Goal: Information Seeking & Learning: Learn about a topic

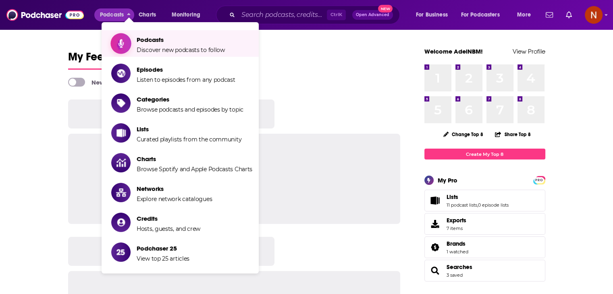
click at [143, 36] on span "Podcasts" at bounding box center [181, 40] width 88 height 8
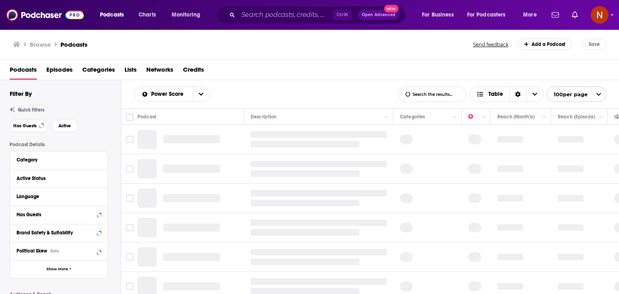
scroll to position [21, 0]
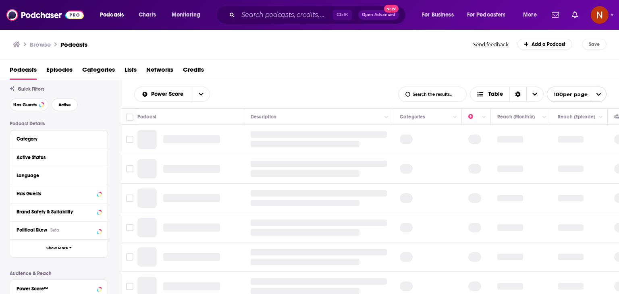
click at [37, 145] on div "Category" at bounding box center [59, 140] width 98 height 18
click at [40, 141] on div "Category" at bounding box center [56, 139] width 79 height 6
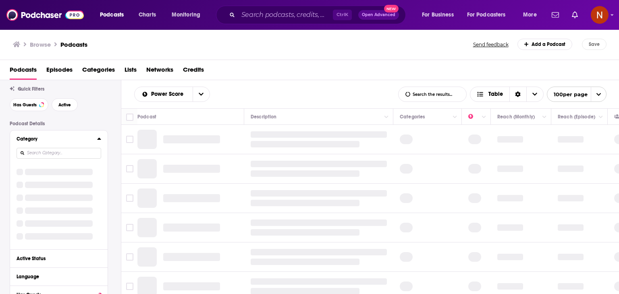
click at [55, 146] on div at bounding box center [59, 153] width 85 height 19
click at [54, 151] on input at bounding box center [59, 153] width 85 height 11
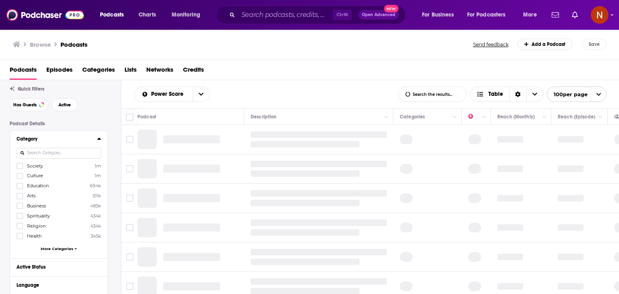
scroll to position [0, 0]
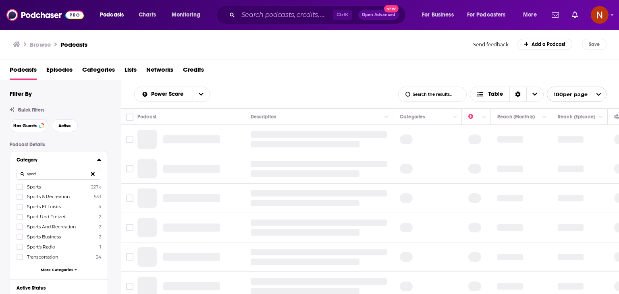
type input "sport"
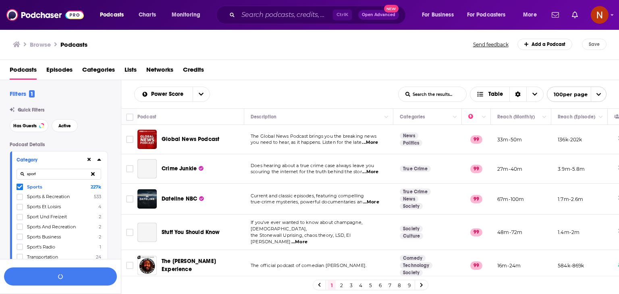
click at [100, 161] on icon at bounding box center [99, 160] width 4 height 2
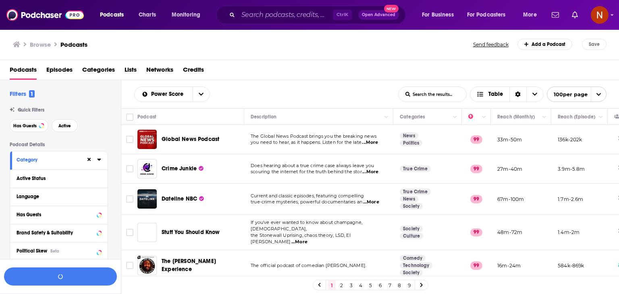
scroll to position [48, 0]
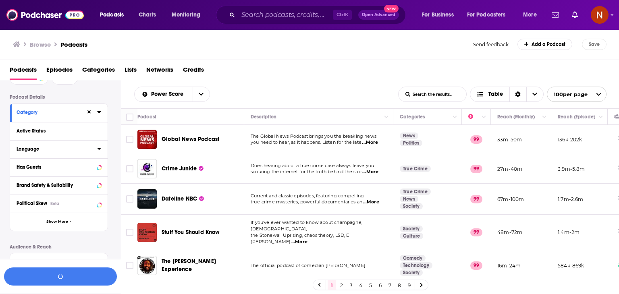
click at [51, 145] on button "Language" at bounding box center [57, 149] width 81 height 10
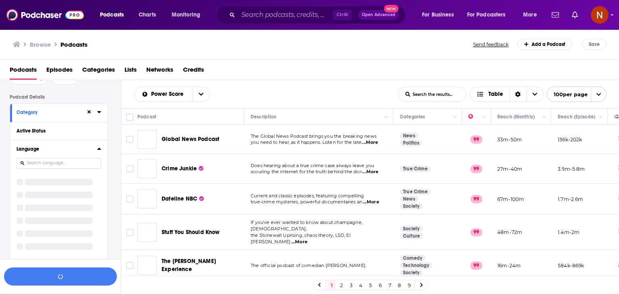
click at [101, 150] on div "Language" at bounding box center [59, 199] width 98 height 119
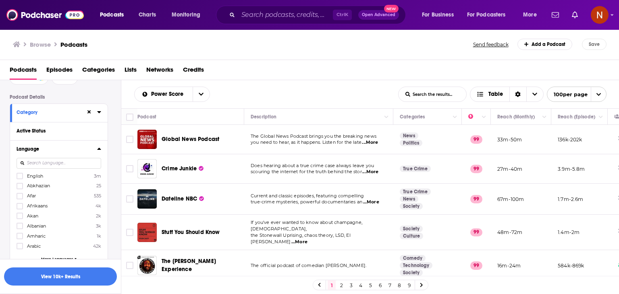
scroll to position [80, 0]
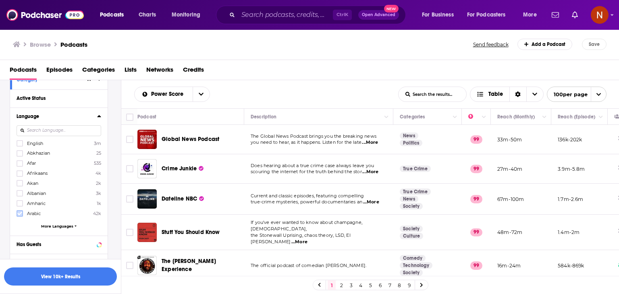
click at [19, 215] on icon at bounding box center [19, 213] width 5 height 5
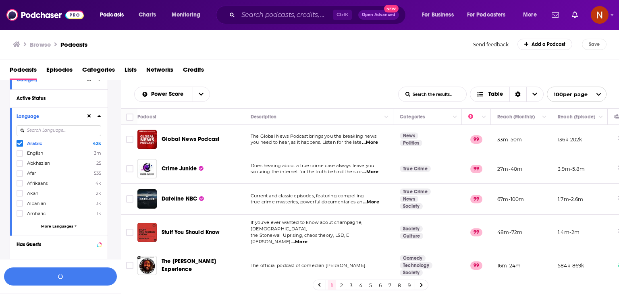
click at [100, 115] on icon at bounding box center [99, 116] width 4 height 6
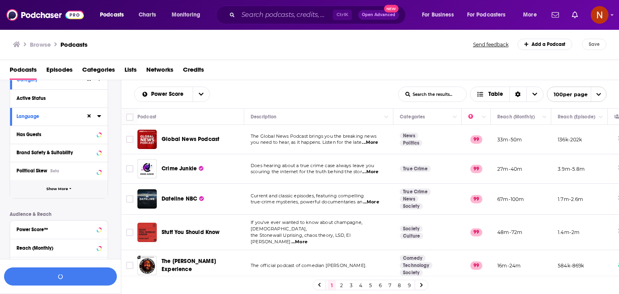
click at [59, 194] on button "Show More" at bounding box center [59, 189] width 98 height 18
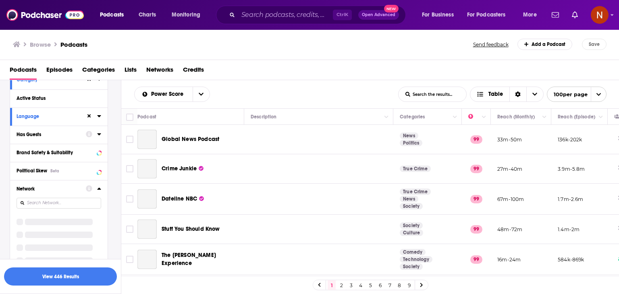
click at [66, 188] on div "Network" at bounding box center [49, 189] width 64 height 6
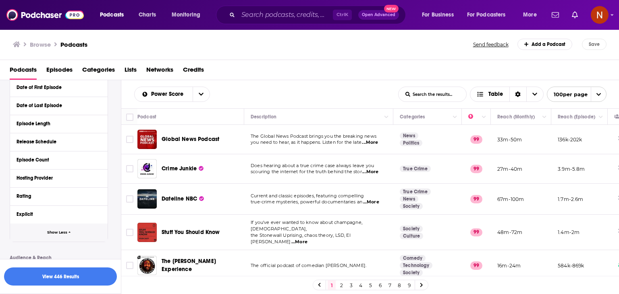
scroll to position [201, 0]
click at [100, 178] on icon at bounding box center [99, 177] width 4 height 6
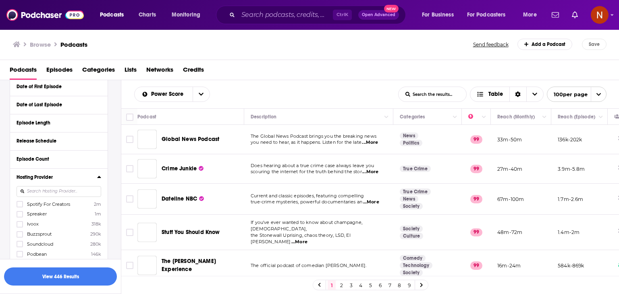
scroll to position [265, 0]
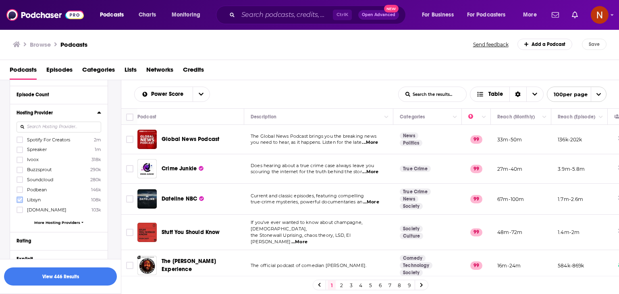
click at [19, 199] on icon at bounding box center [19, 199] width 5 height 5
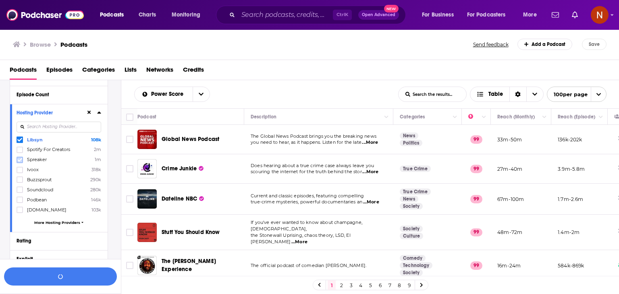
click at [21, 162] on icon at bounding box center [19, 160] width 5 height 5
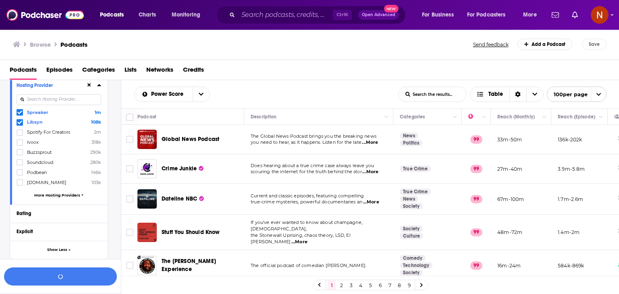
scroll to position [294, 0]
click at [48, 197] on div "Spreaker 1m Libsyn 108k Spotify For Creators 2m Ivoox 318k Buzzsprout 290k Soun…" at bounding box center [59, 153] width 85 height 93
click at [56, 192] on span "More Hosting Providers" at bounding box center [57, 193] width 46 height 4
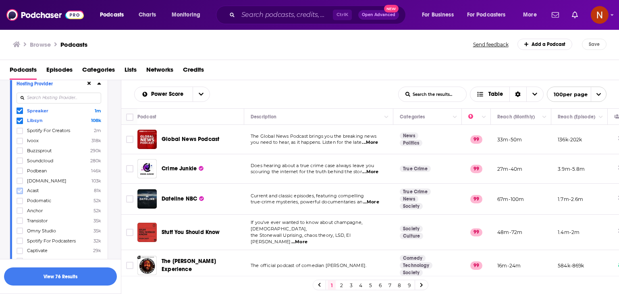
click at [19, 191] on icon at bounding box center [19, 191] width 5 height 5
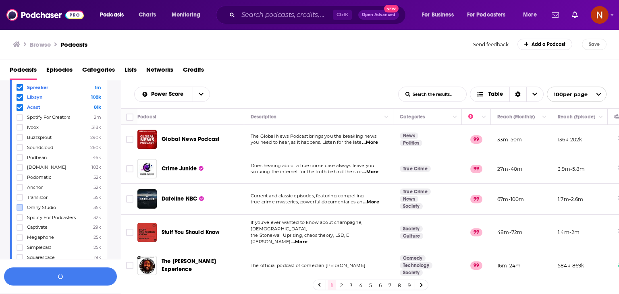
click at [19, 205] on span at bounding box center [19, 207] width 5 height 5
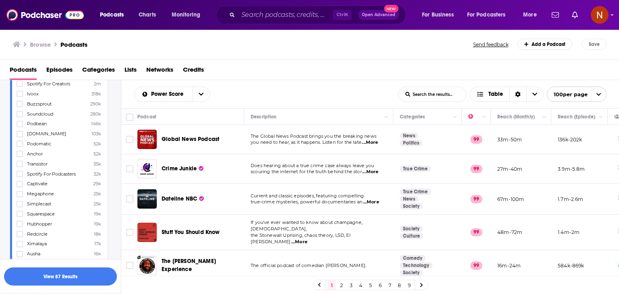
scroll to position [419, 0]
click at [19, 147] on icon at bounding box center [19, 146] width 5 height 5
click at [17, 187] on icon at bounding box center [19, 189] width 5 height 5
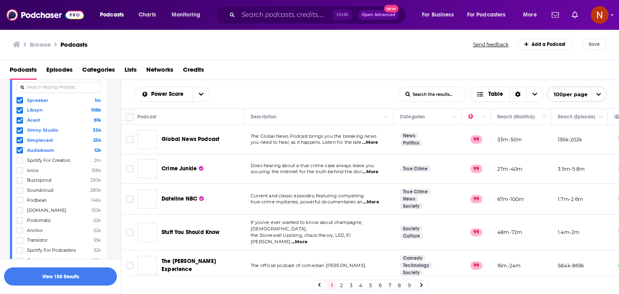
scroll to position [239, 0]
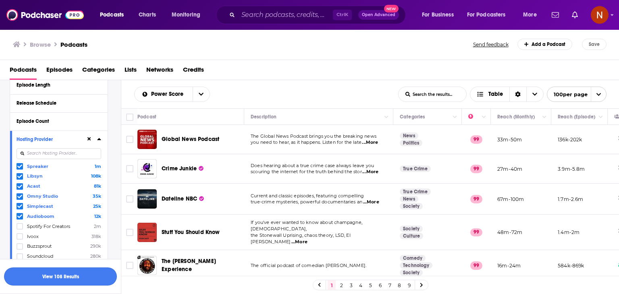
click at [66, 278] on button "View 108 Results" at bounding box center [60, 277] width 113 height 18
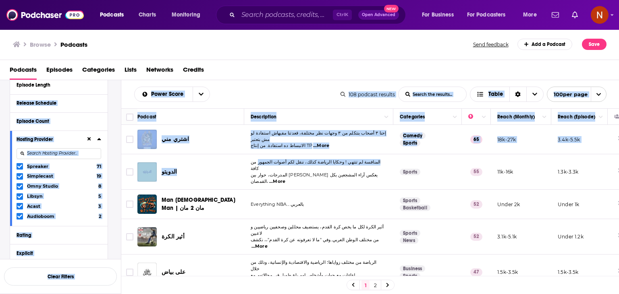
drag, startPoint x: 114, startPoint y: 87, endPoint x: 265, endPoint y: 162, distance: 168.5
click at [265, 162] on div "Filters 3 Quick Filters Has Guests Active Podcast Details Category Active Statu…" at bounding box center [309, 213] width 619 height 266
click at [236, 92] on div "Power Score List Search Input Search the results... Table" at bounding box center [237, 94] width 206 height 15
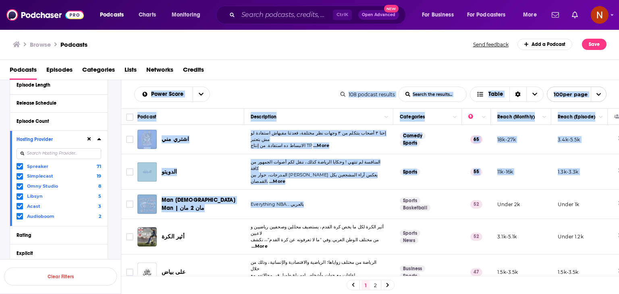
drag, startPoint x: 128, startPoint y: 90, endPoint x: 344, endPoint y: 187, distance: 237.4
click at [344, 187] on div "Power Score List Search Input Search the results... Table 108 podcast results L…" at bounding box center [370, 213] width 498 height 266
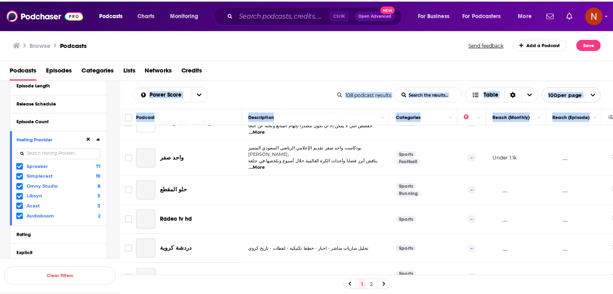
scroll to position [814, 0]
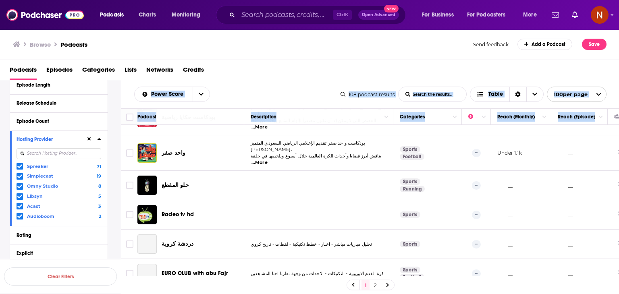
click at [588, 230] on td "__" at bounding box center [579, 244] width 56 height 29
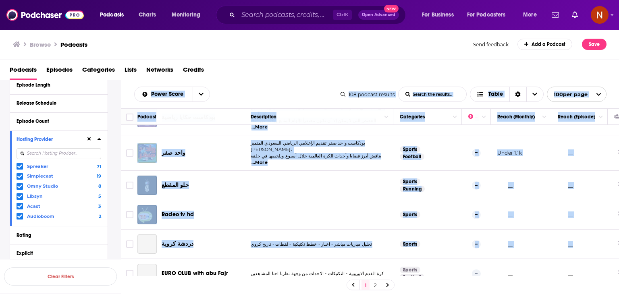
copy div "Lorem Ipsum Dolo Sitame Conse Adipis eli seddoei... Tempo 128 incidid utlabor E…"
click at [59, 22] on img at bounding box center [44, 14] width 77 height 15
